Goal: Task Accomplishment & Management: Manage account settings

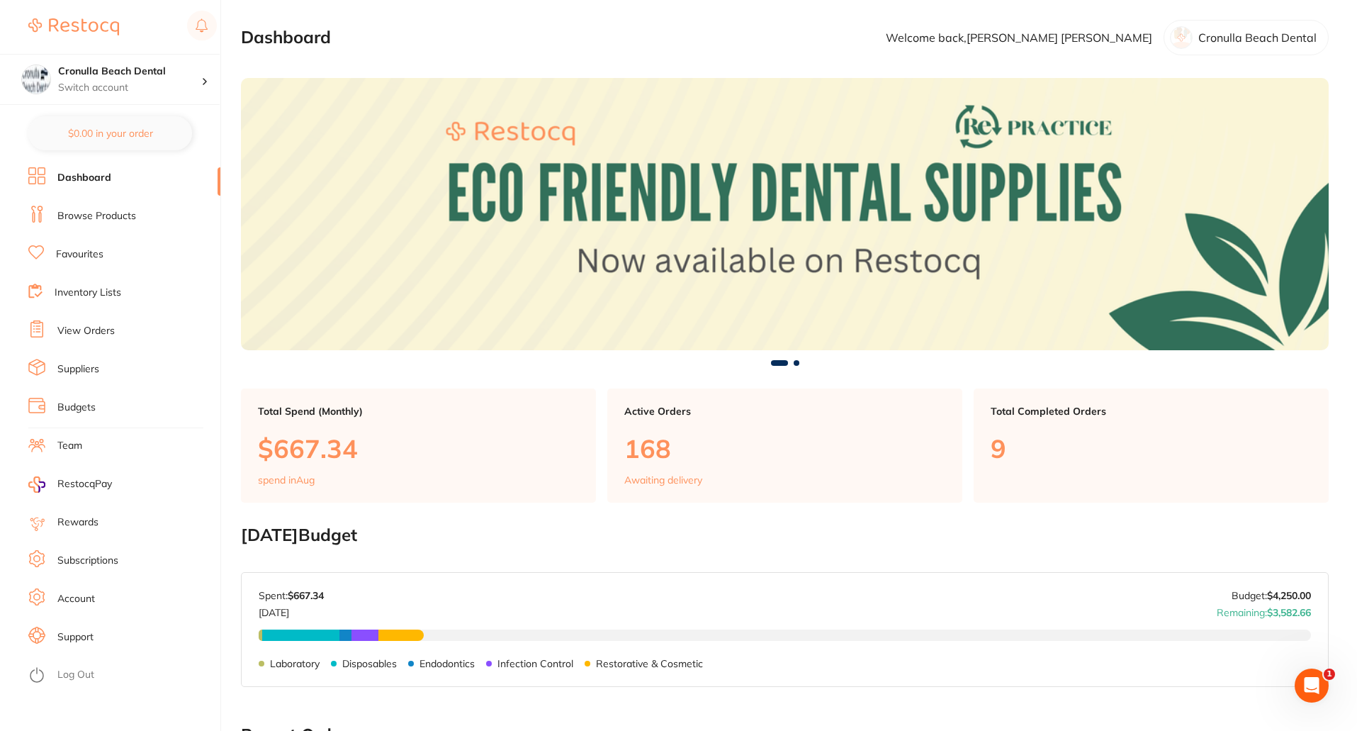
click at [102, 371] on li "Suppliers" at bounding box center [124, 369] width 192 height 21
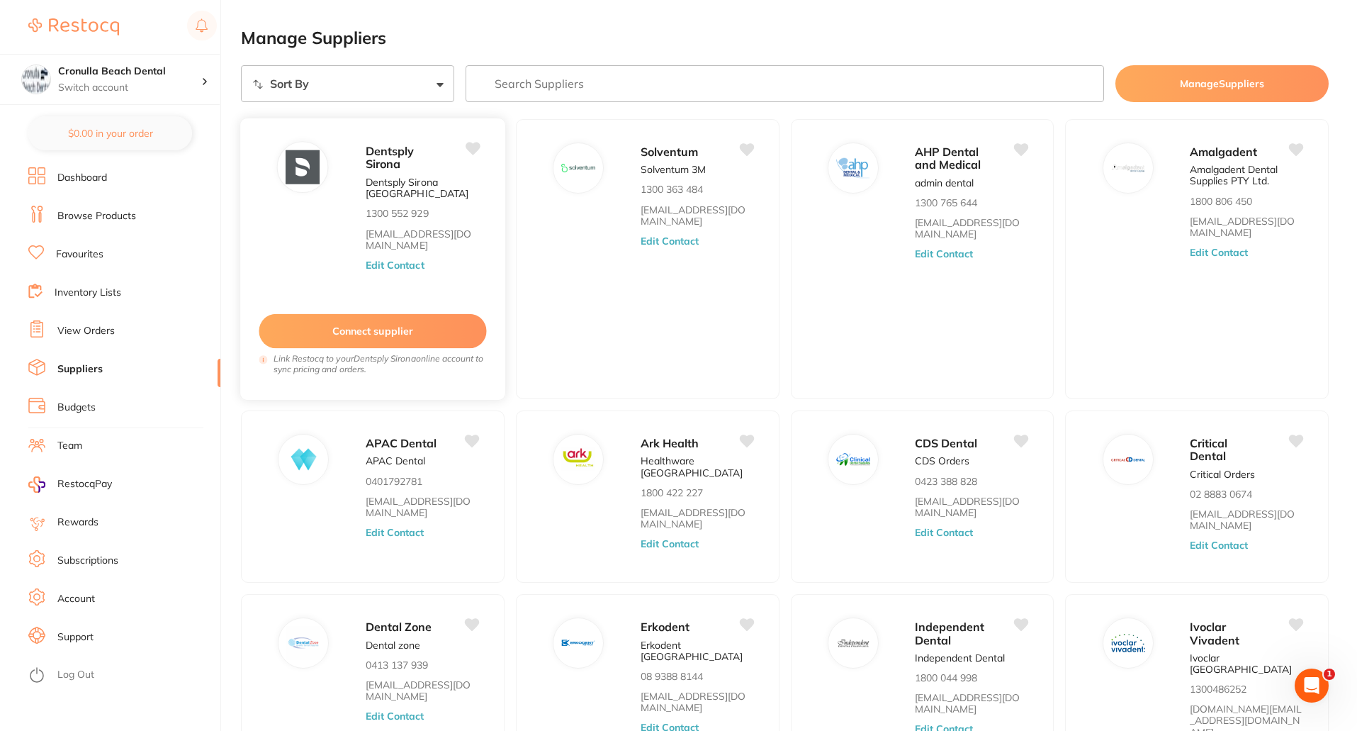
click at [391, 220] on div "Dentsply Sirona Dentsply Sirona Australia 1300 552 929 clientservices@dentsplys…" at bounding box center [428, 214] width 125 height 147
click at [377, 152] on span "Dentsply Sirona" at bounding box center [390, 157] width 49 height 28
click at [315, 171] on img at bounding box center [303, 167] width 34 height 34
click at [377, 264] on button "Edit Contact" at bounding box center [395, 264] width 59 height 11
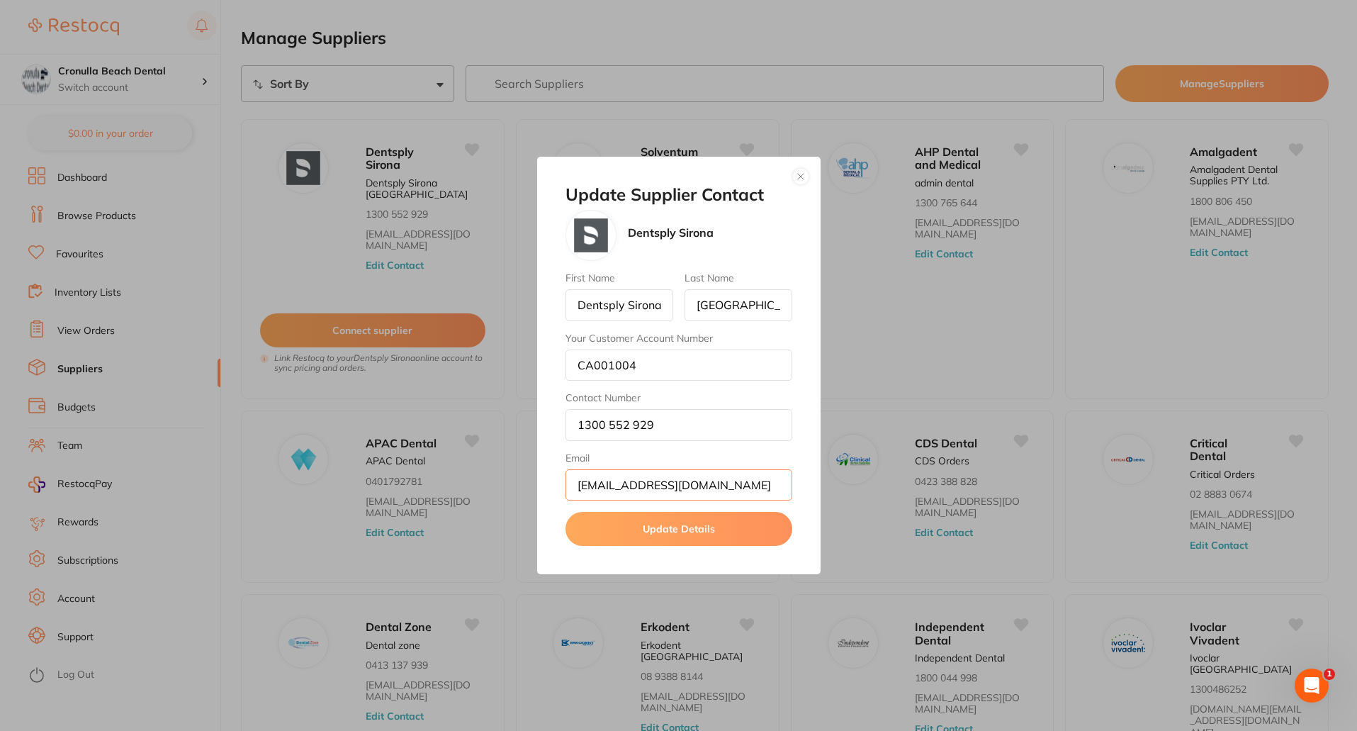
drag, startPoint x: 772, startPoint y: 489, endPoint x: 573, endPoint y: 300, distance: 274.2
click at [573, 300] on div "First Name Dentsply Sirona Last Name Australia Your Customer Account Number CA0…" at bounding box center [679, 386] width 227 height 228
drag, startPoint x: 572, startPoint y: 300, endPoint x: 841, endPoint y: 339, distance: 272.0
click at [841, 339] on div "Update Supplier Contact Dentsply Sirona First Name Dentsply Sirona Last Name Au…" at bounding box center [678, 365] width 1357 height 731
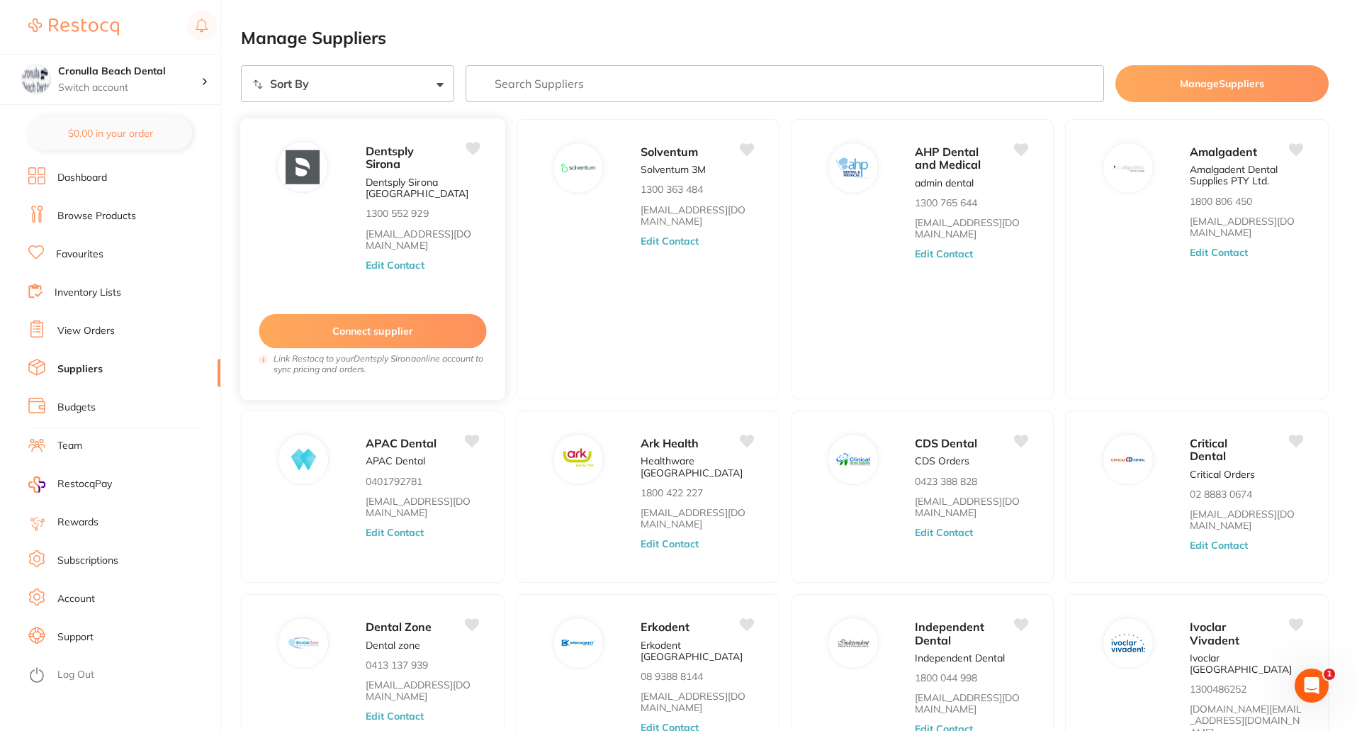
click at [386, 268] on button "Edit Contact" at bounding box center [395, 264] width 59 height 11
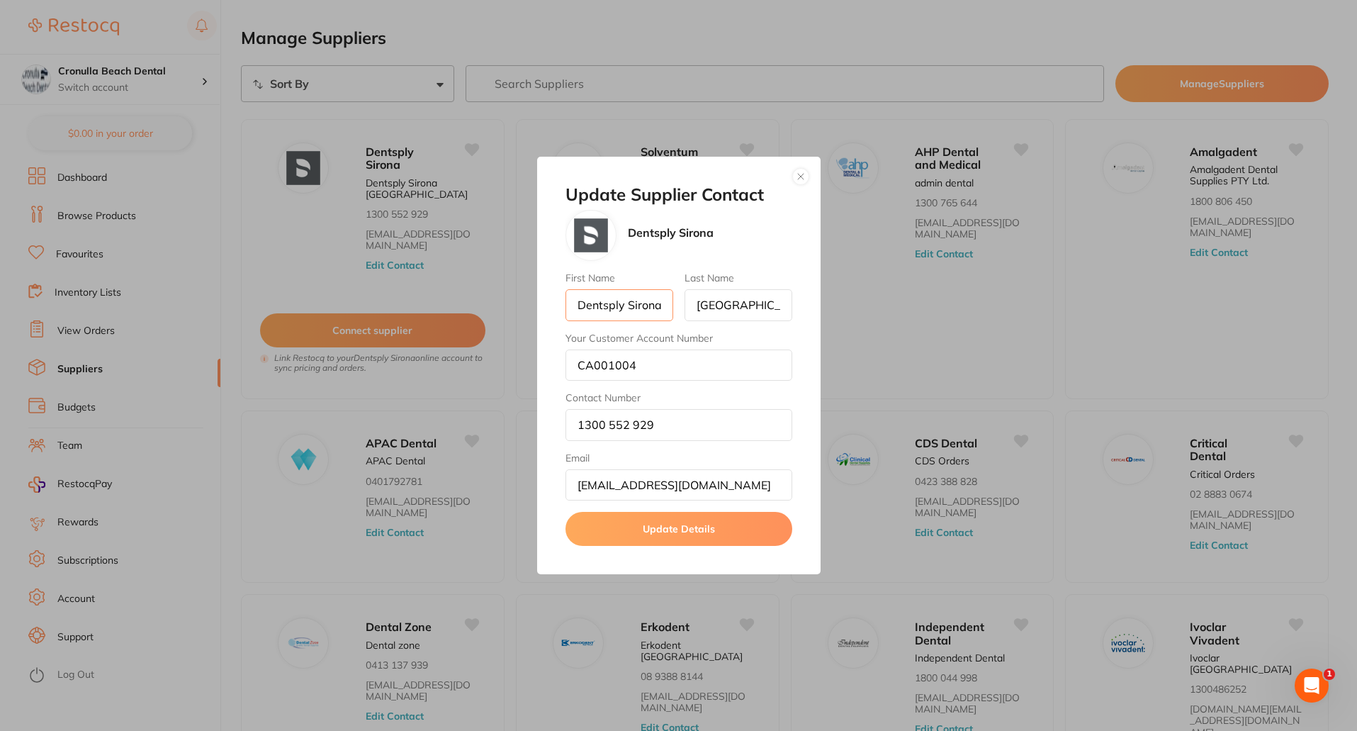
scroll to position [0, 2]
drag, startPoint x: 573, startPoint y: 304, endPoint x: 665, endPoint y: 304, distance: 92.1
click at [665, 304] on input "Dentsply Sirona" at bounding box center [620, 304] width 108 height 31
drag, startPoint x: 662, startPoint y: 361, endPoint x: 568, endPoint y: 364, distance: 93.6
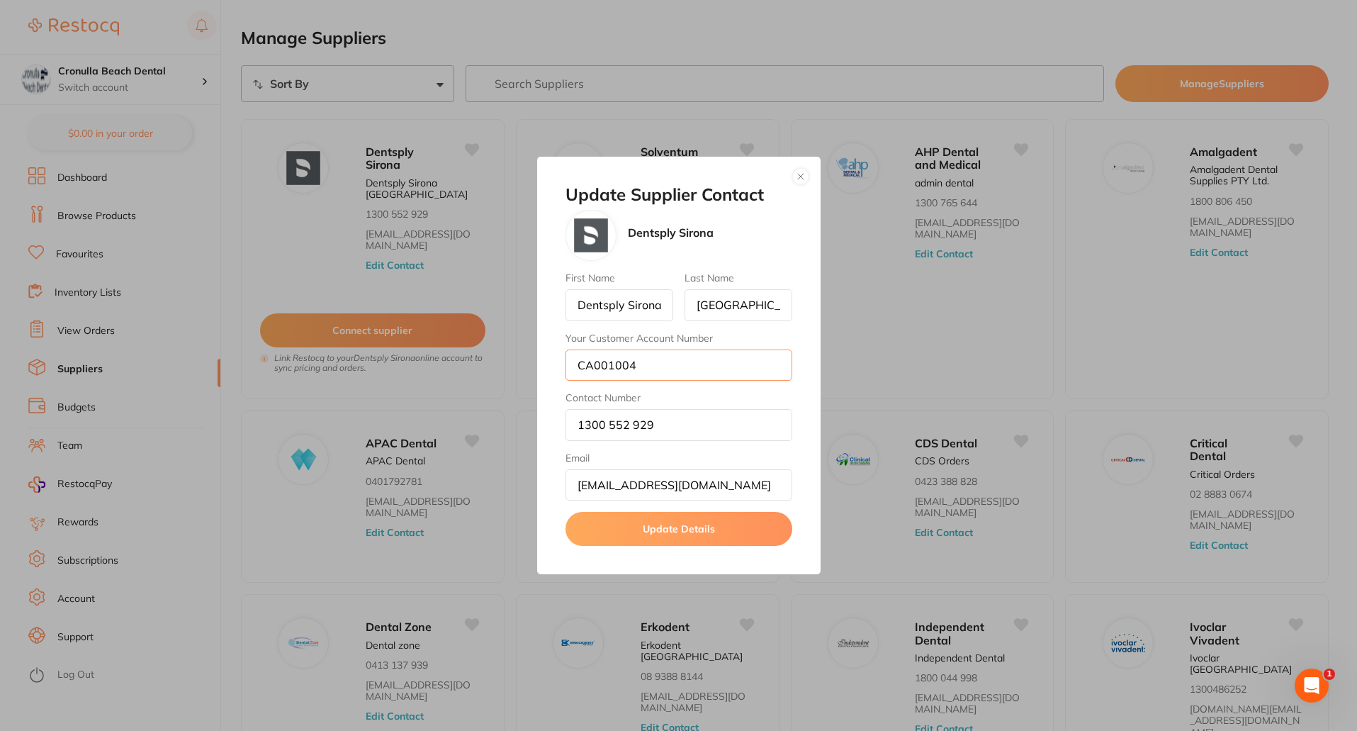
click at [568, 364] on input "CA001004" at bounding box center [679, 364] width 227 height 31
drag, startPoint x: 665, startPoint y: 425, endPoint x: 565, endPoint y: 426, distance: 100.6
click at [566, 426] on input "1300 552 929" at bounding box center [679, 424] width 227 height 31
click at [802, 176] on button "button" at bounding box center [800, 176] width 17 height 17
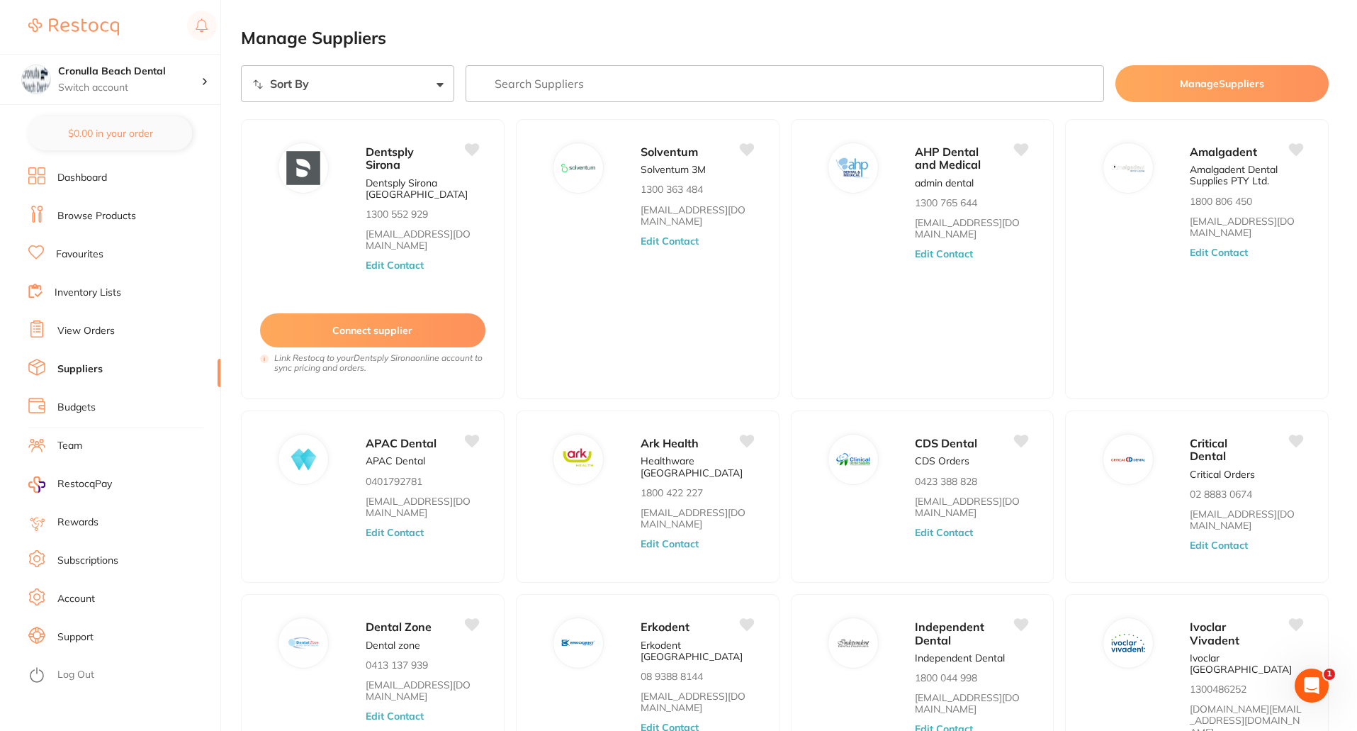
click at [527, 93] on input "search" at bounding box center [785, 83] width 639 height 37
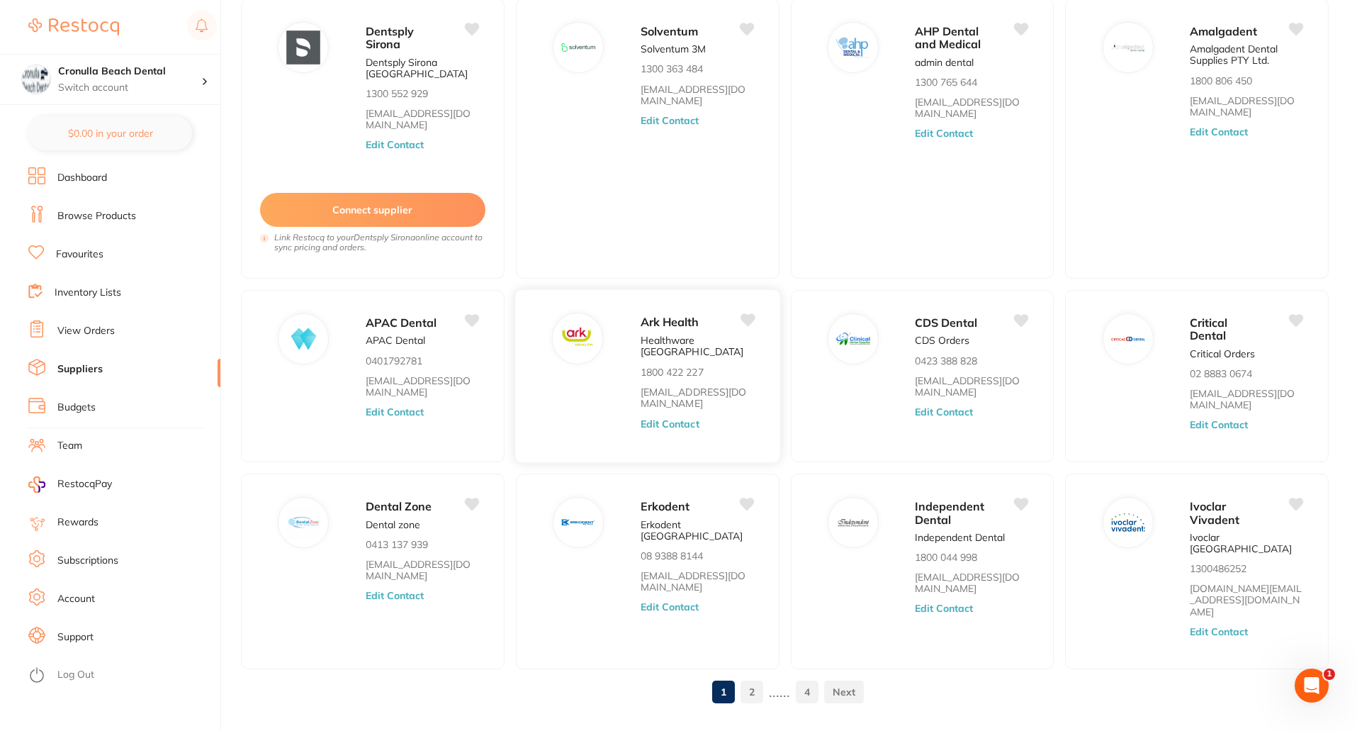
scroll to position [133, 0]
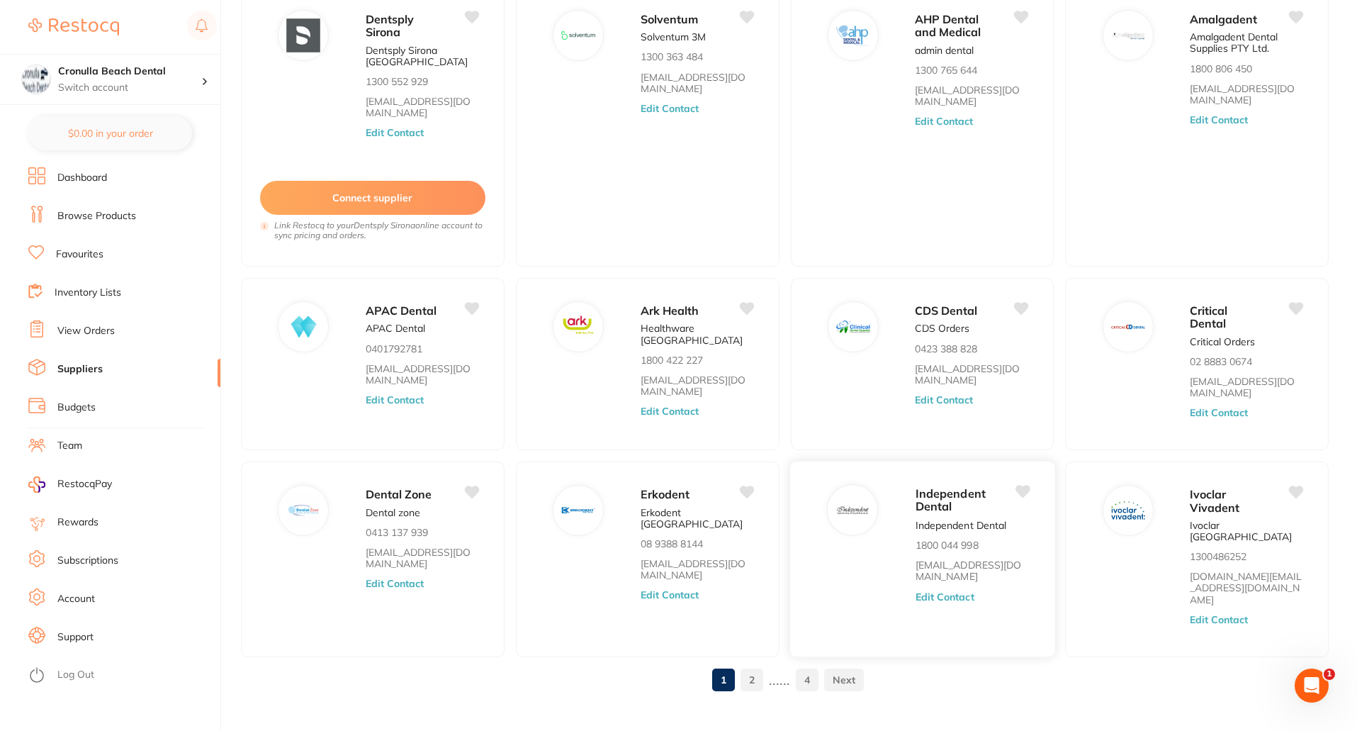
click at [936, 604] on div "Independent Dental Independent Dental 1800 044 998 orders@independentdental.com…" at bounding box center [977, 563] width 125 height 159
click at [936, 592] on button "Edit Contact" at bounding box center [944, 596] width 59 height 11
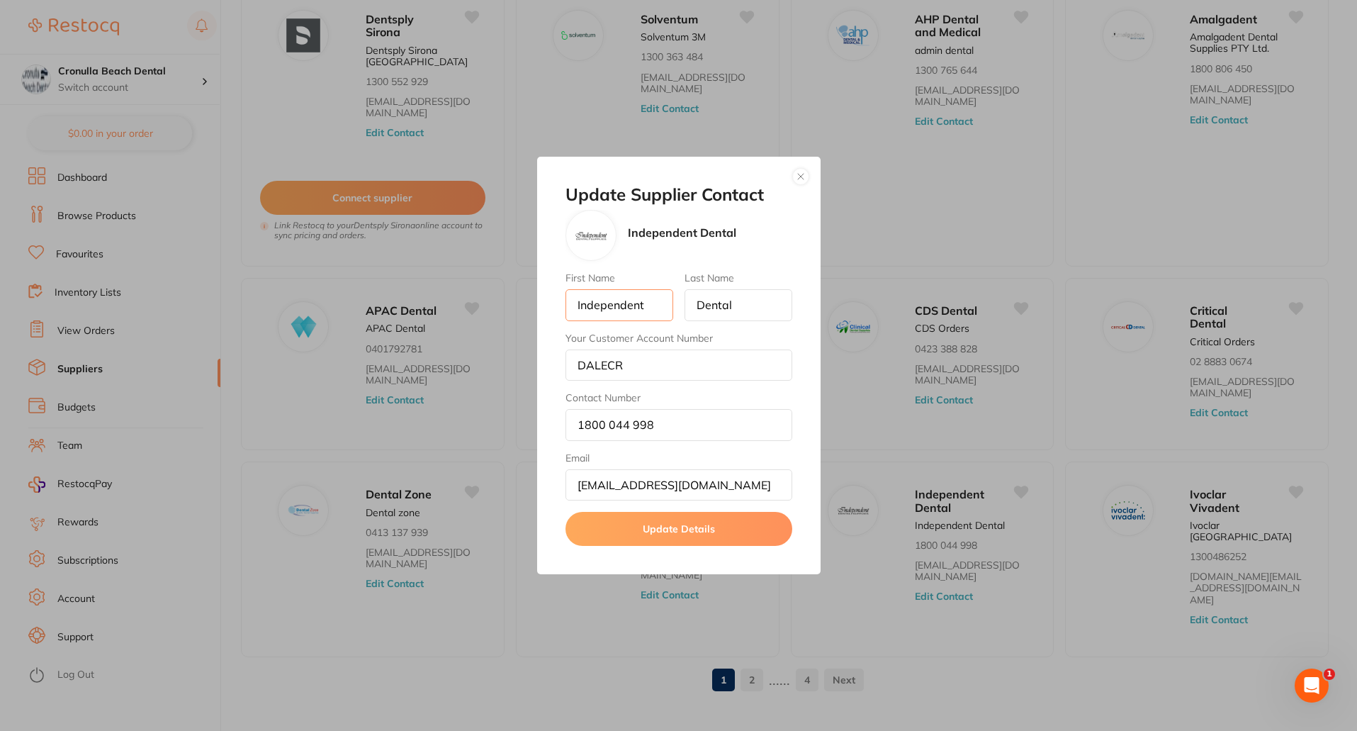
drag, startPoint x: 649, startPoint y: 305, endPoint x: 561, endPoint y: 307, distance: 87.9
click at [561, 307] on div "Update Supplier Contact Independent Dental First Name Independent Last Name Den…" at bounding box center [678, 366] width 283 height 418
drag, startPoint x: 597, startPoint y: 429, endPoint x: 555, endPoint y: 424, distance: 42.2
click at [549, 424] on div "Update Supplier Contact Independent Dental First Name Independent Last Name Den…" at bounding box center [678, 366] width 283 height 418
drag, startPoint x: 624, startPoint y: 366, endPoint x: 570, endPoint y: 364, distance: 53.9
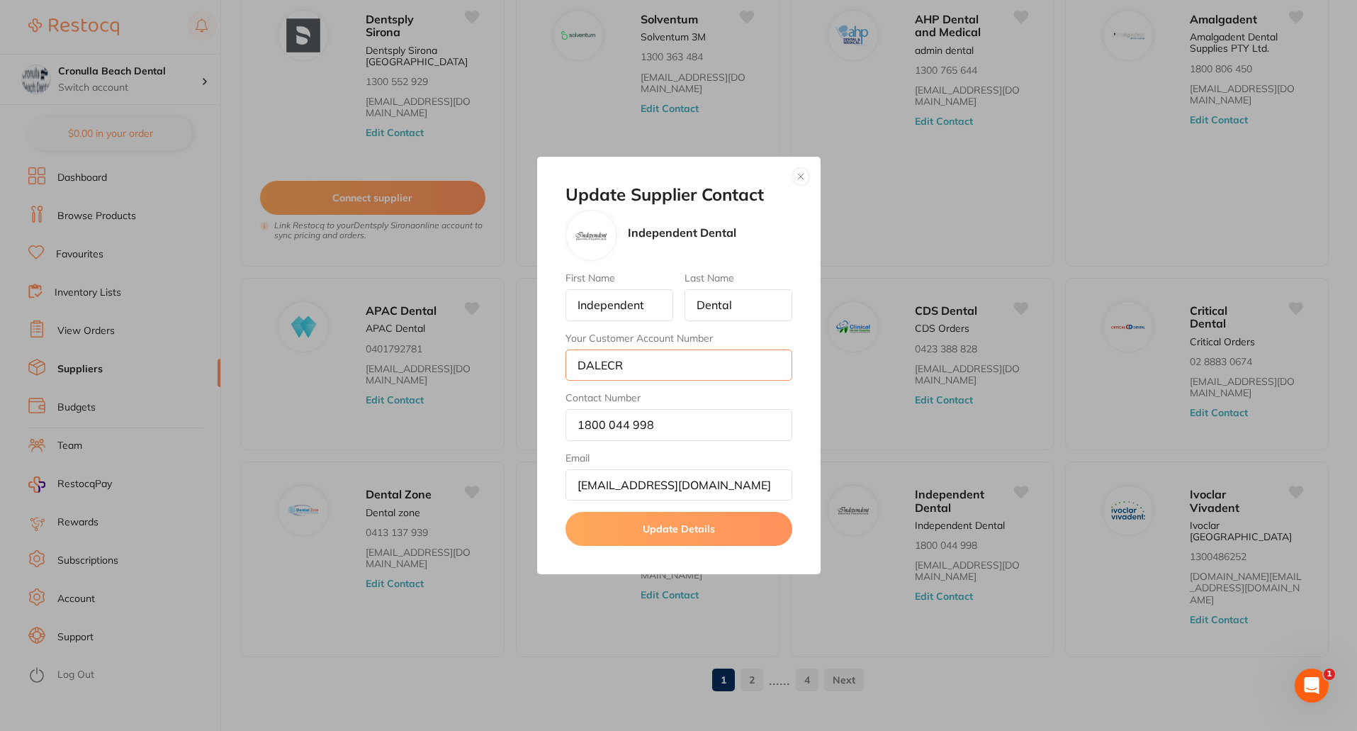
click at [570, 364] on input "DALECR" at bounding box center [679, 364] width 227 height 31
click at [802, 179] on button "button" at bounding box center [800, 176] width 17 height 17
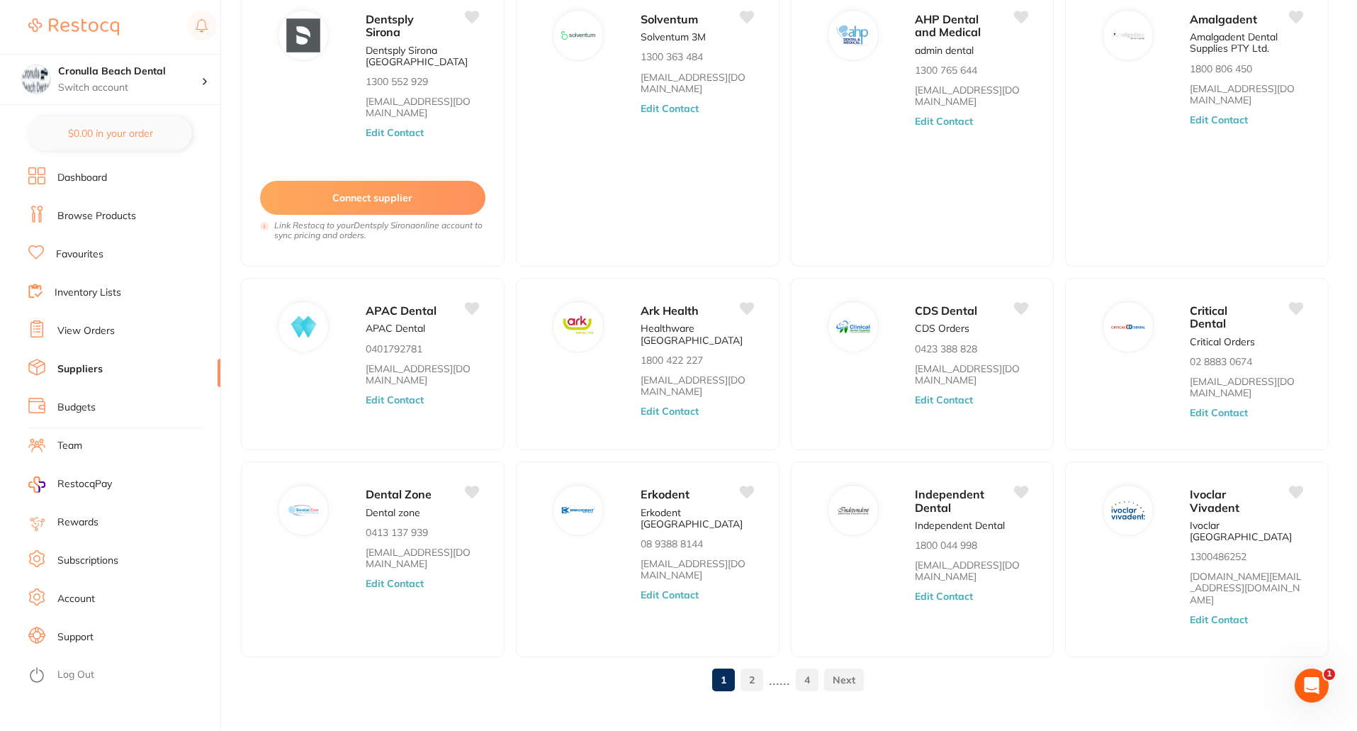
click at [752, 665] on link "2" at bounding box center [752, 679] width 23 height 28
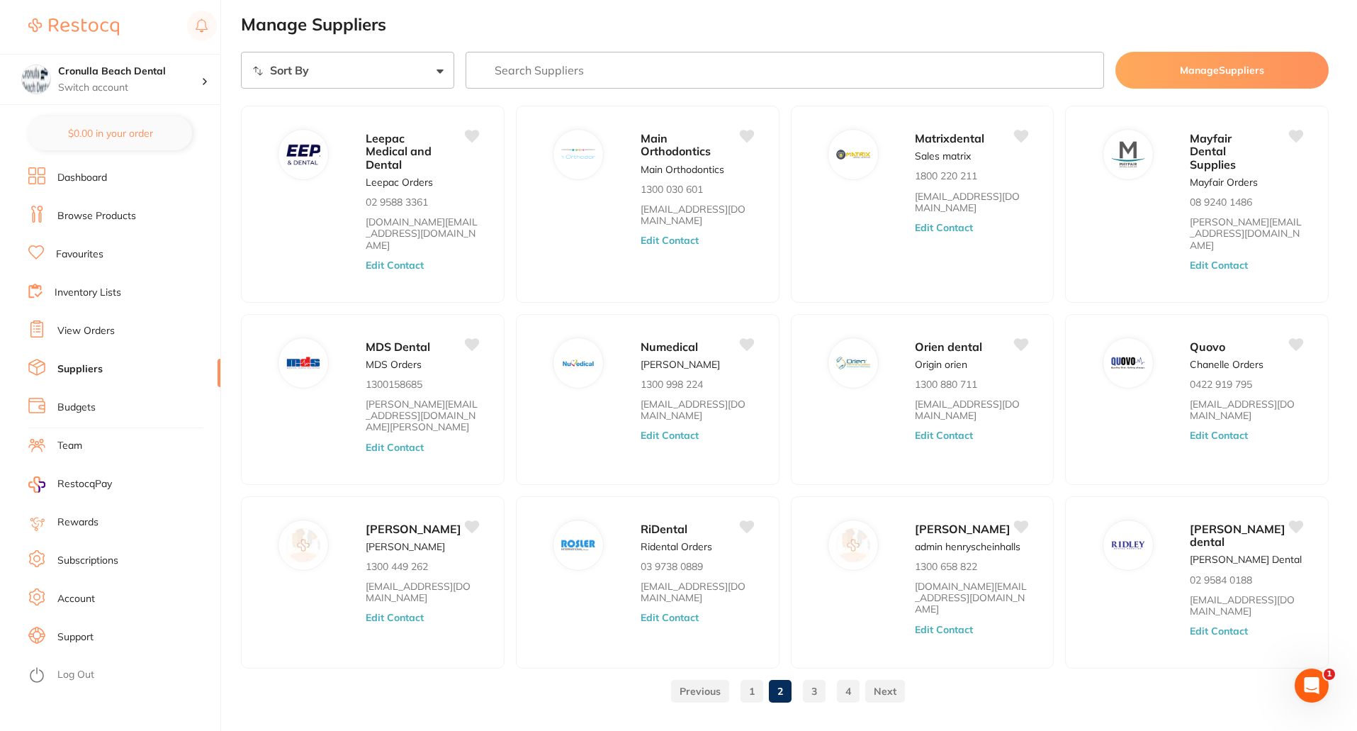
click at [814, 677] on link "3" at bounding box center [814, 691] width 23 height 28
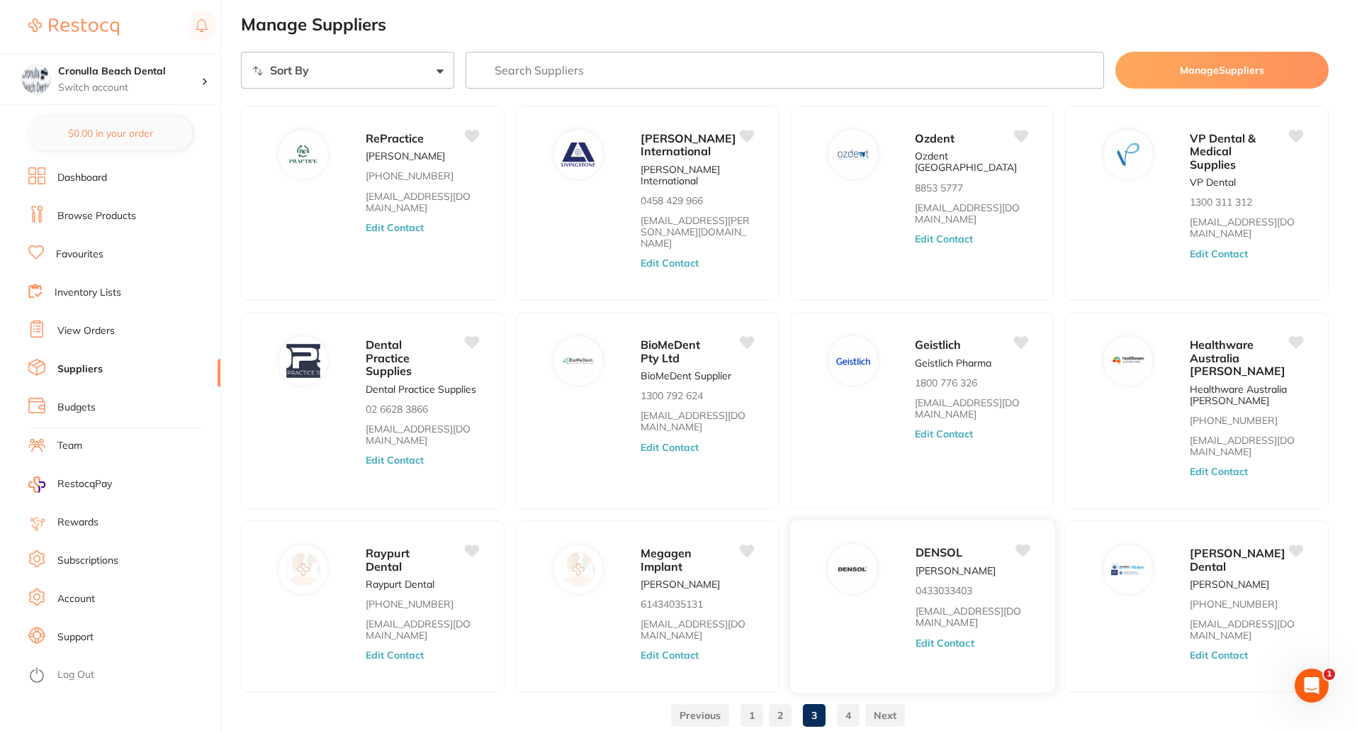
scroll to position [62, 0]
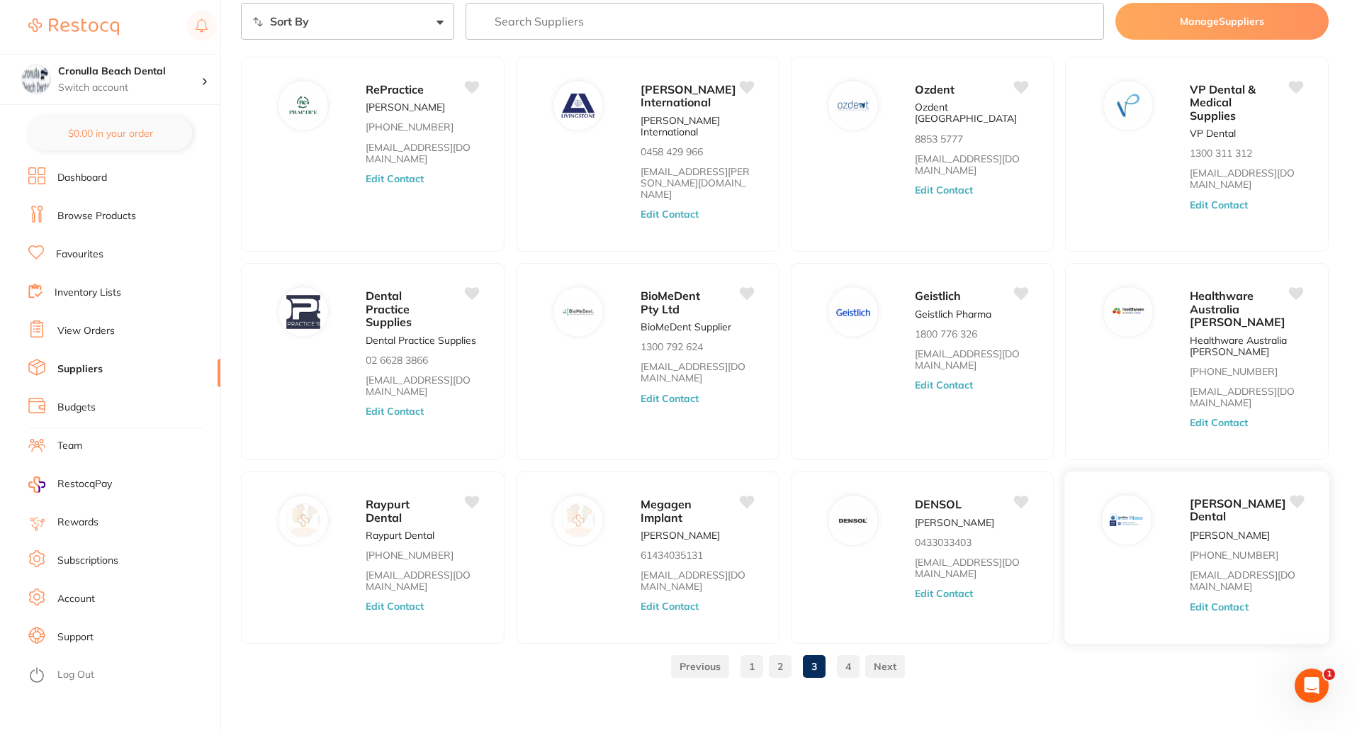
click at [1236, 601] on button "Edit Contact" at bounding box center [1219, 606] width 59 height 11
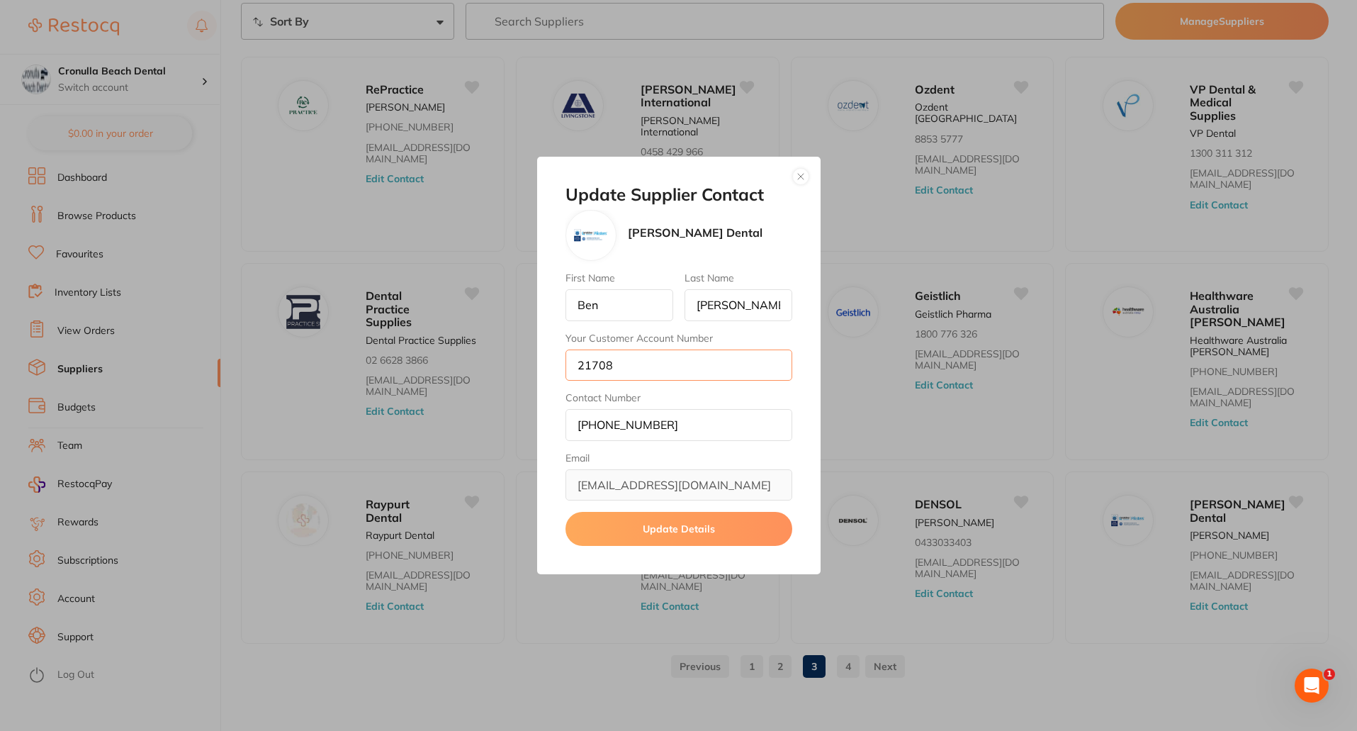
drag, startPoint x: 639, startPoint y: 366, endPoint x: 565, endPoint y: 366, distance: 73.7
click at [566, 366] on input "21708" at bounding box center [679, 364] width 227 height 31
click at [687, 425] on input "+61 2 65683773" at bounding box center [679, 424] width 227 height 31
drag, startPoint x: 687, startPoint y: 425, endPoint x: 554, endPoint y: 421, distance: 133.3
click at [554, 421] on div "Update Supplier Contact Erskine Dental First Name Ben Last Name Stitt Your Cust…" at bounding box center [678, 366] width 283 height 418
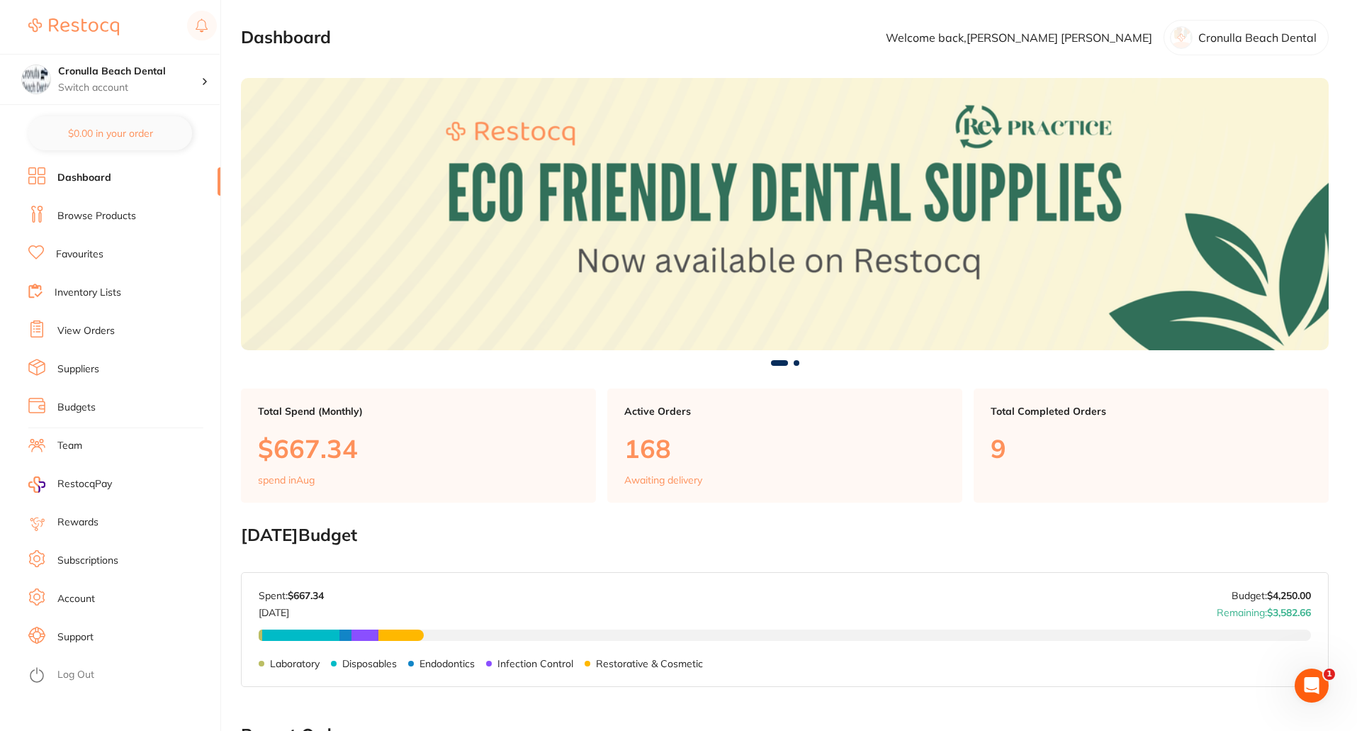
click at [88, 220] on link "Browse Products" at bounding box center [96, 216] width 79 height 14
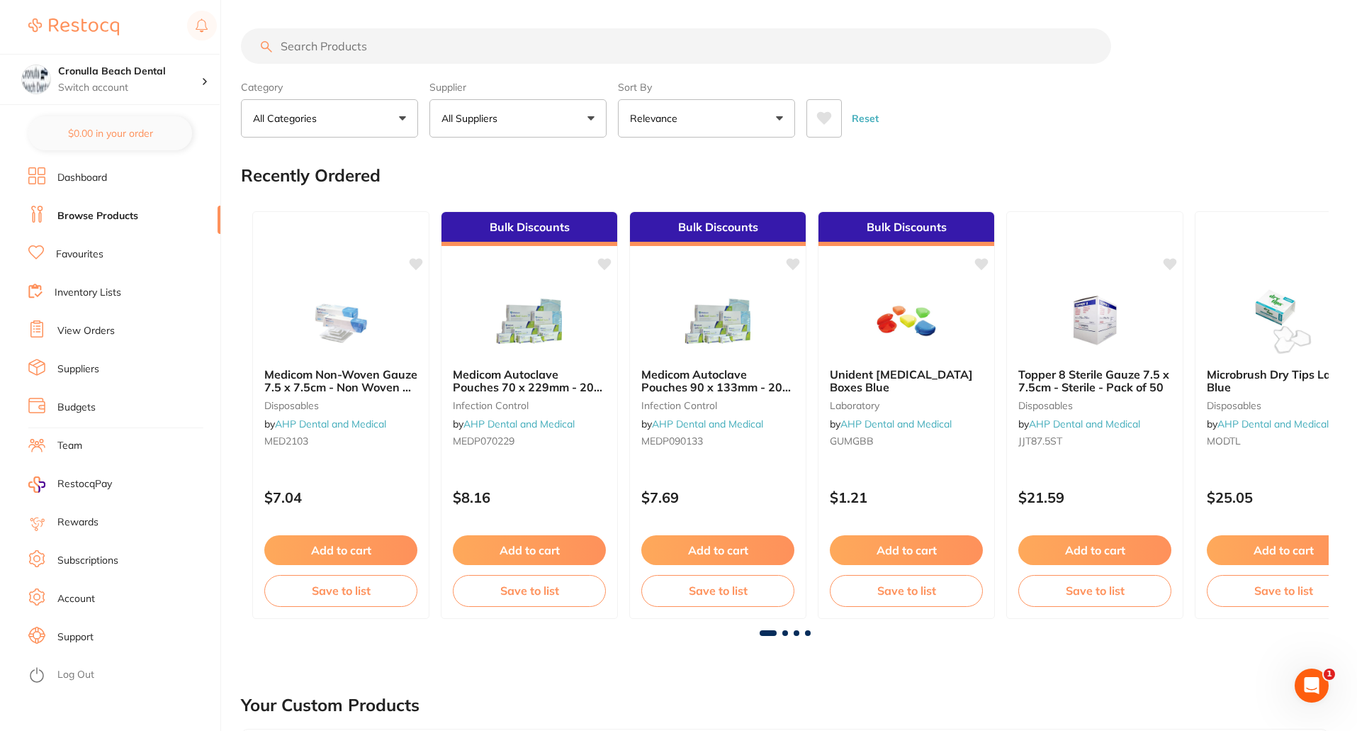
click at [485, 120] on p "All Suppliers" at bounding box center [473, 118] width 62 height 14
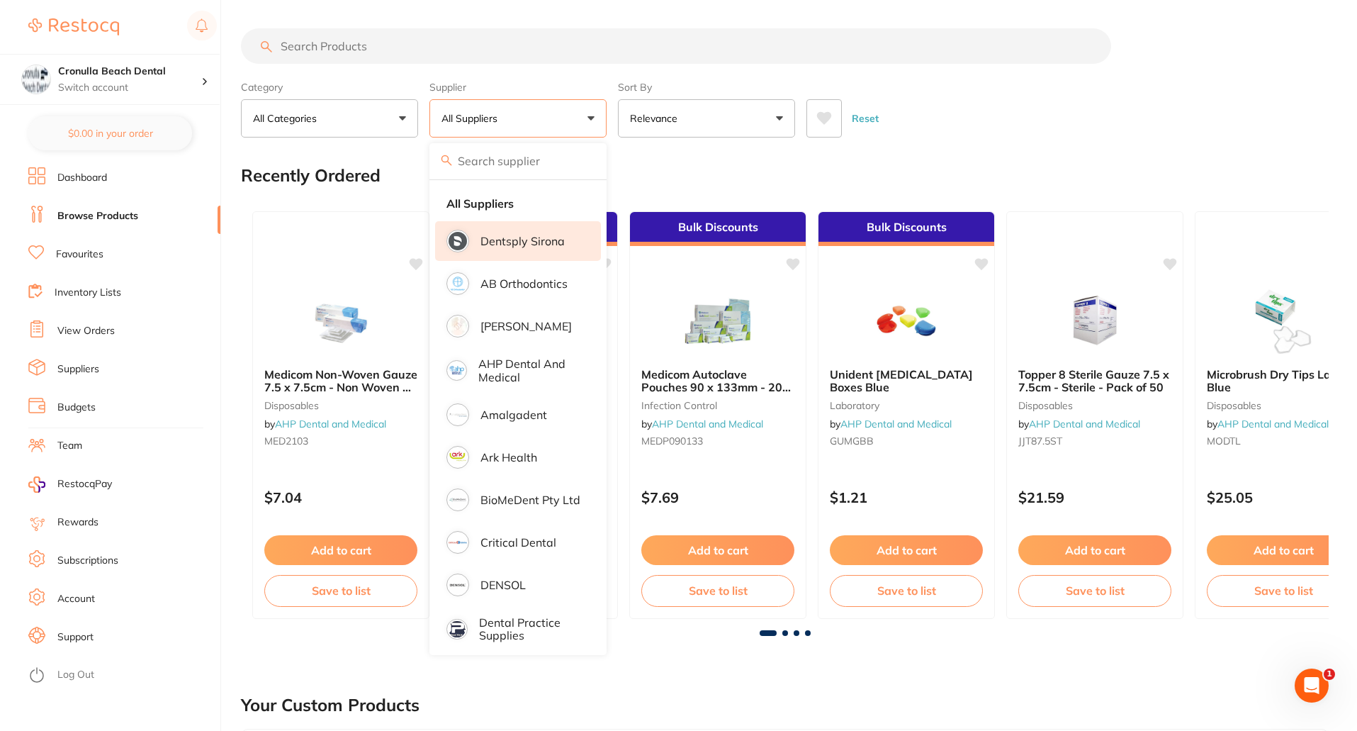
click at [498, 244] on p "Dentsply Sirona" at bounding box center [522, 241] width 84 height 13
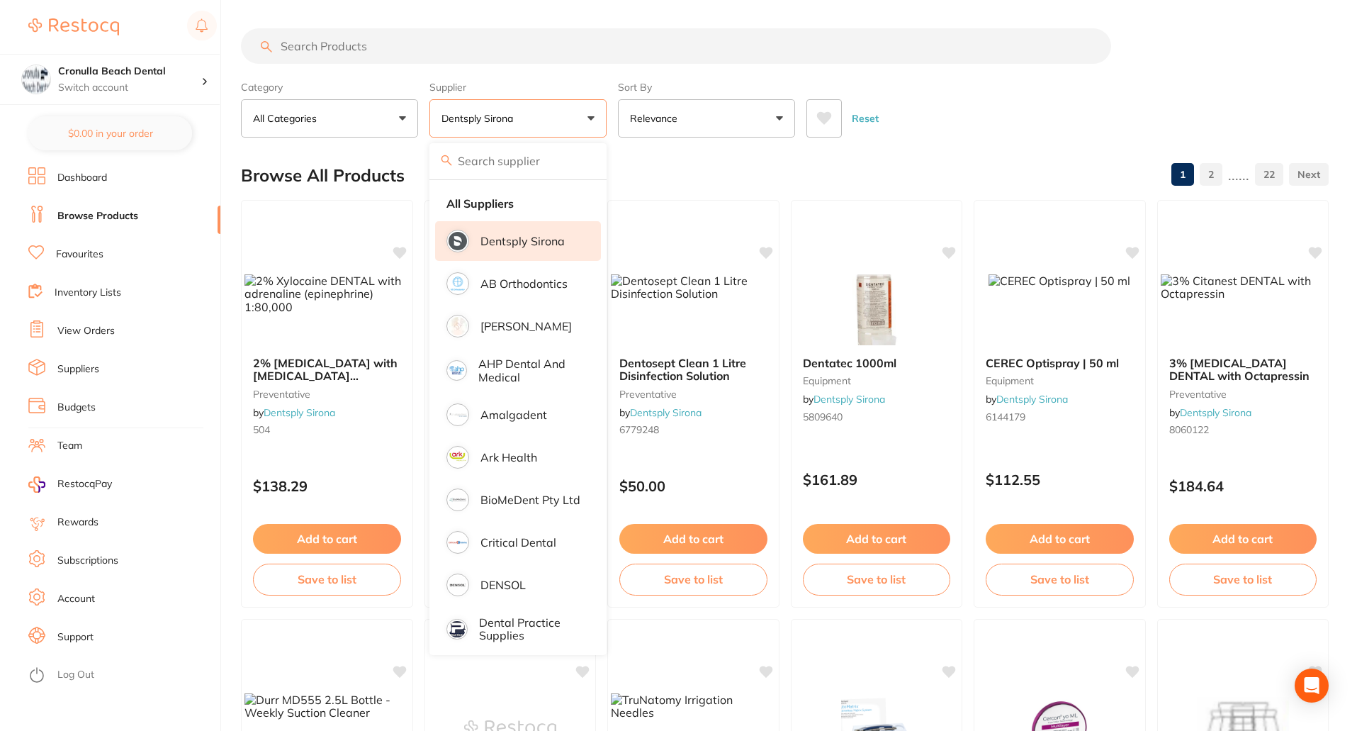
click at [739, 175] on div "Browse All Products 1 2 ...... 22" at bounding box center [785, 175] width 1088 height 47
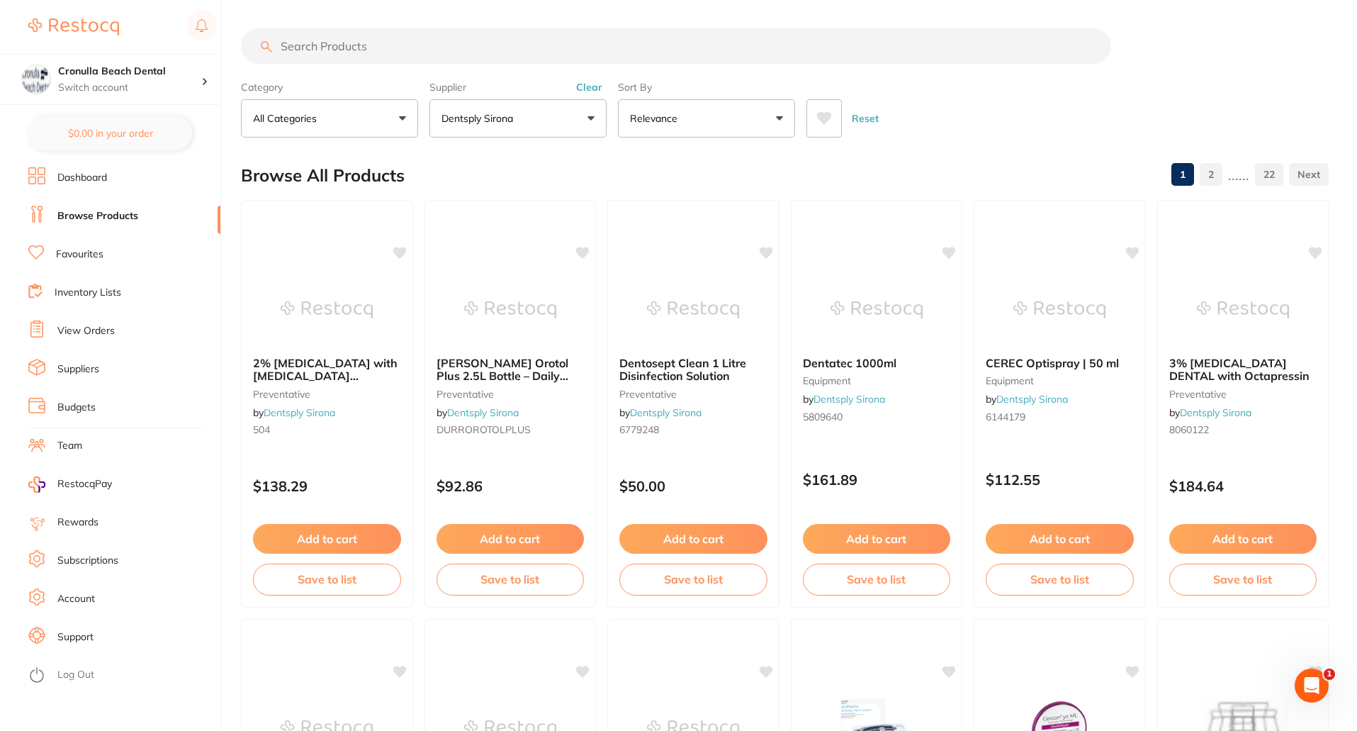
click at [384, 50] on input "search" at bounding box center [676, 45] width 870 height 35
click at [456, 111] on button "Dentsply Sirona" at bounding box center [517, 118] width 177 height 38
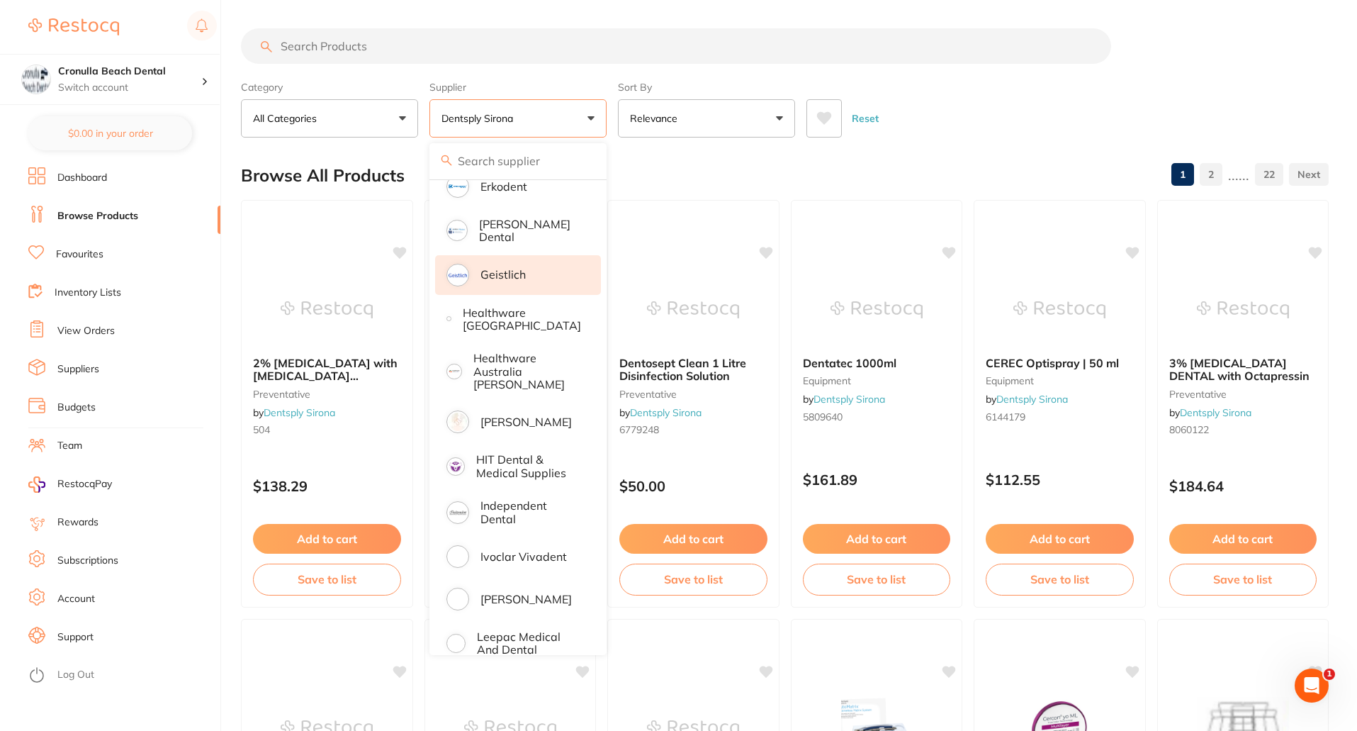
scroll to position [567, 0]
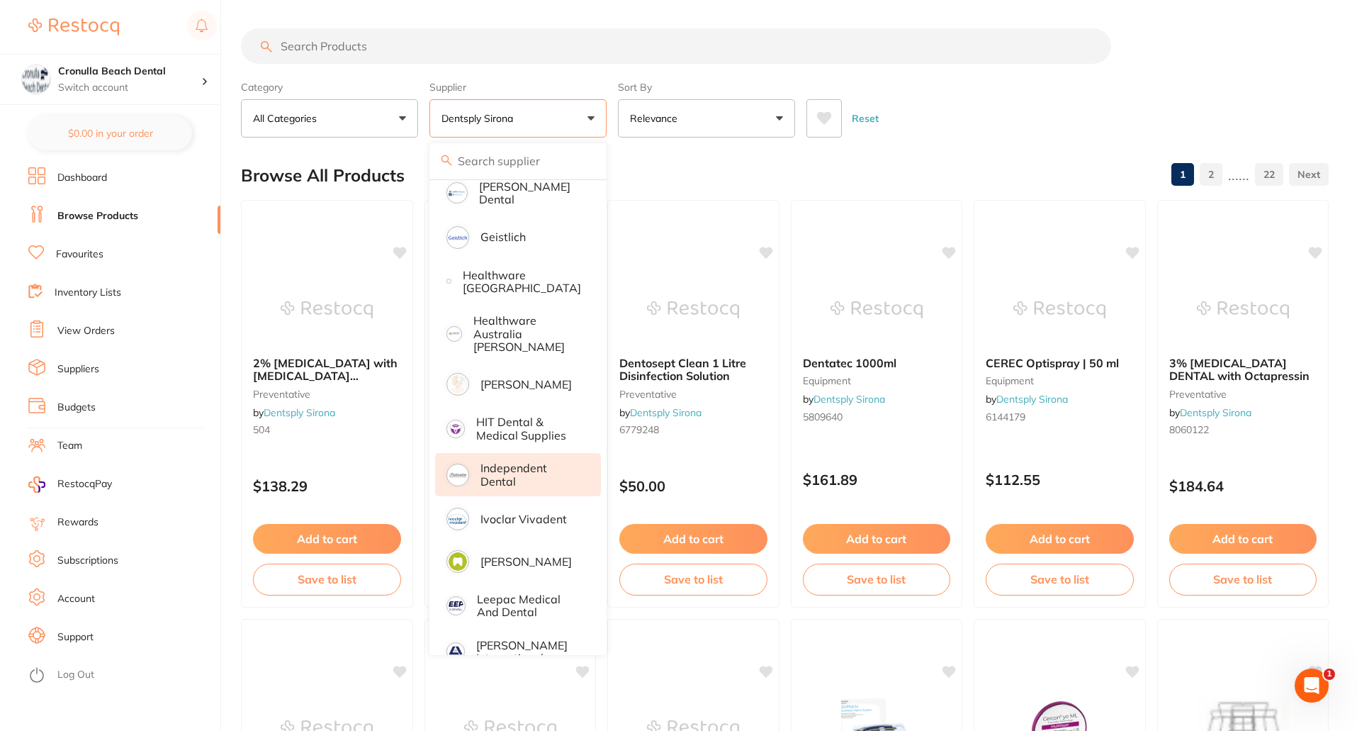
click at [517, 466] on p "Independent Dental" at bounding box center [530, 474] width 101 height 26
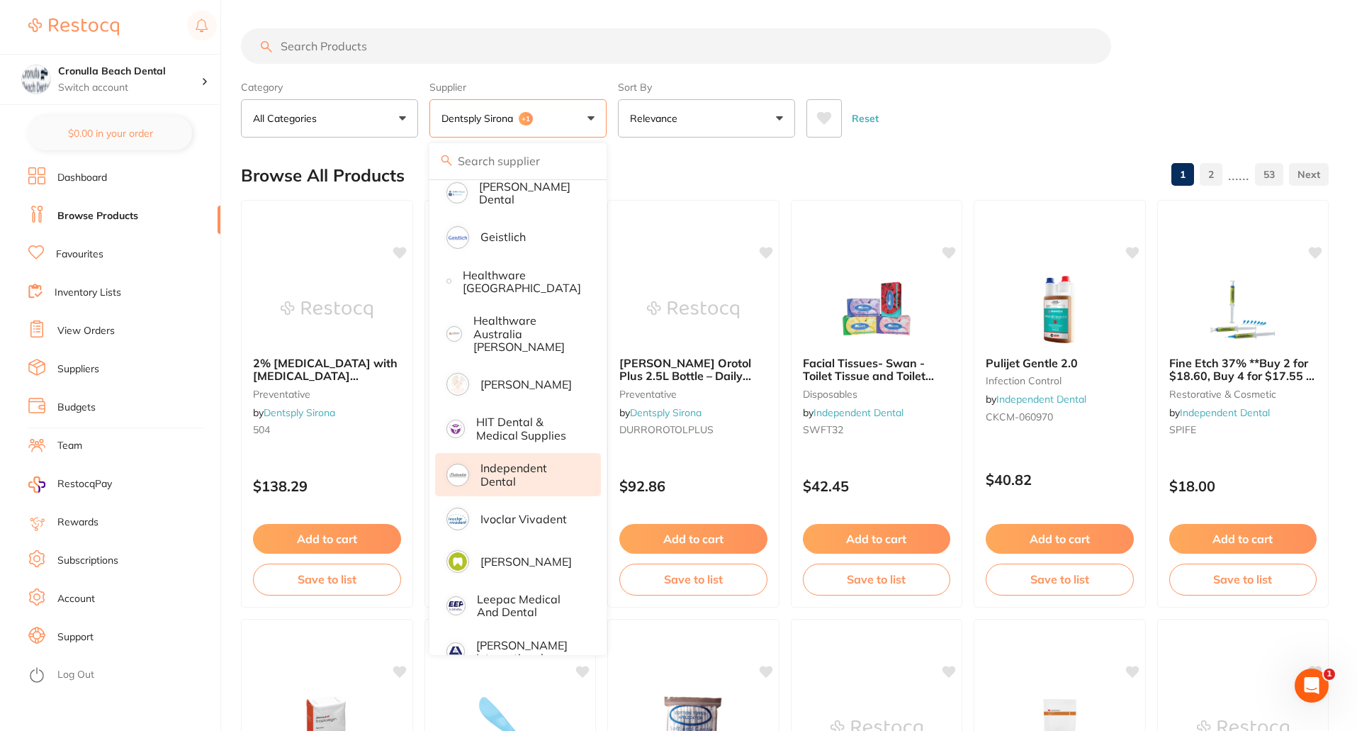
scroll to position [0, 0]
click at [409, 45] on input "search" at bounding box center [676, 45] width 870 height 35
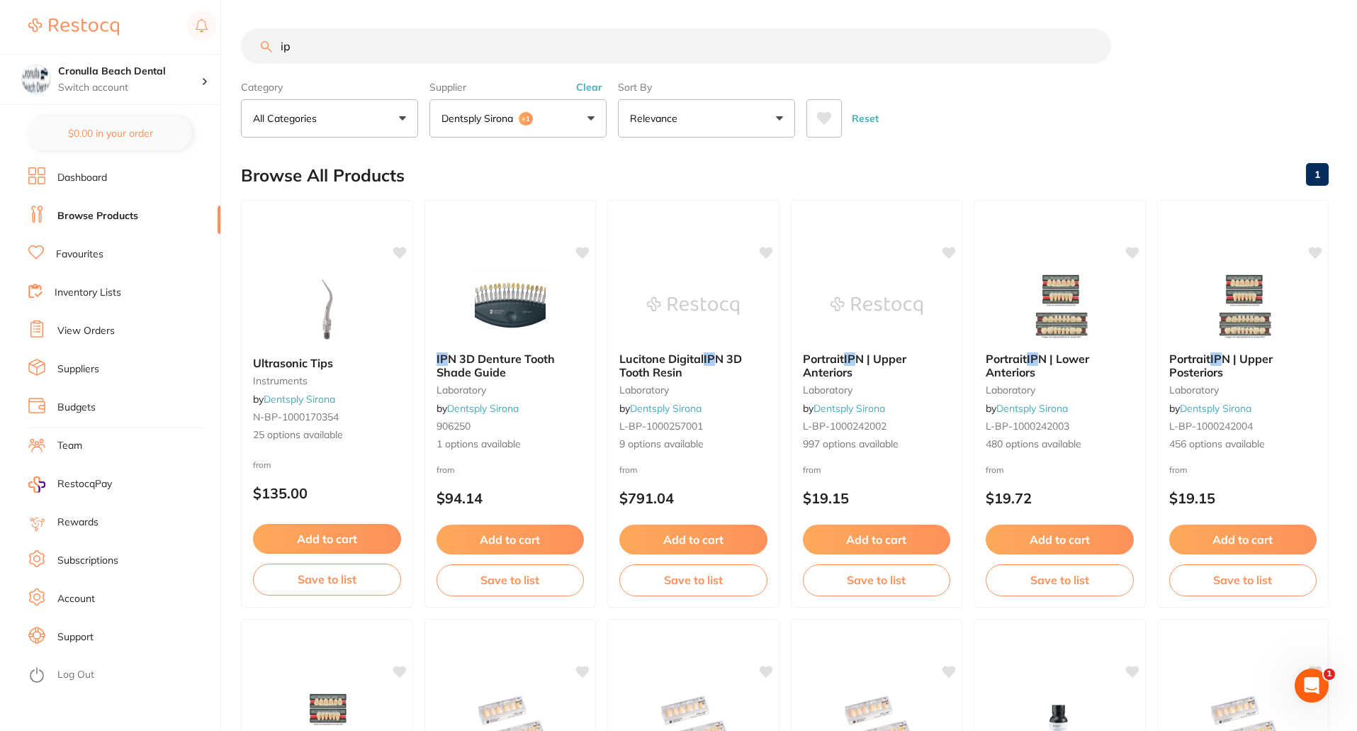
type input "ipa"
